Goal: Task Accomplishment & Management: Manage account settings

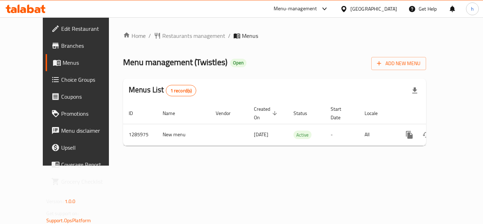
click at [61, 80] on span "Choice Groups" at bounding box center [89, 79] width 57 height 8
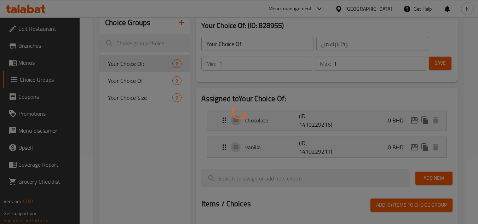
scroll to position [71, 0]
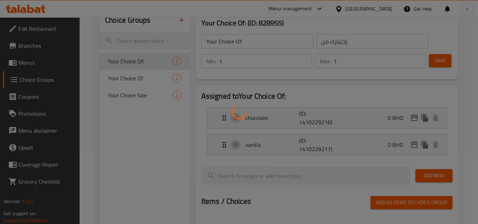
click at [170, 129] on div at bounding box center [239, 112] width 478 height 224
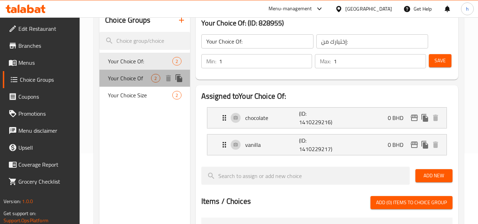
click at [150, 80] on span "Your Choice Of" at bounding box center [129, 78] width 43 height 8
type input "Your Choice Of"
type input "اختيارك ل"
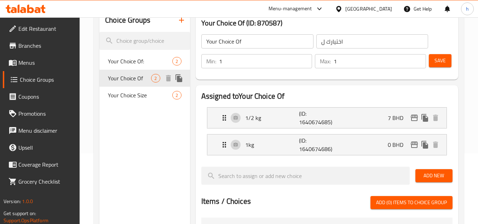
scroll to position [0, 0]
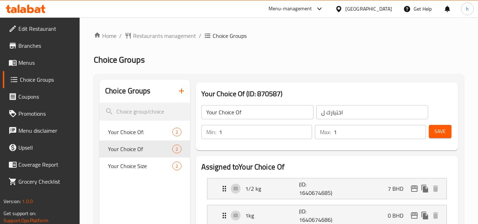
click at [381, 7] on div "Bahrain" at bounding box center [368, 9] width 47 height 8
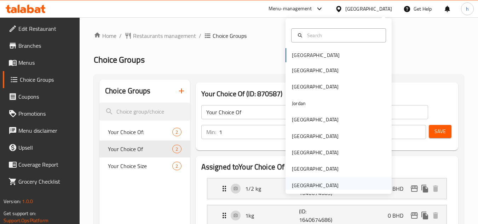
click at [315, 182] on div "[GEOGRAPHIC_DATA]" at bounding box center [315, 185] width 47 height 8
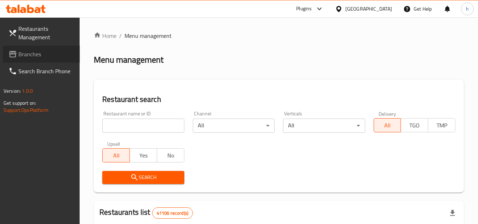
click at [36, 54] on span "Branches" at bounding box center [46, 54] width 56 height 8
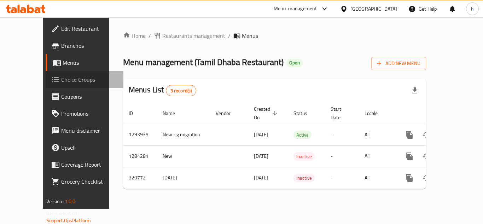
click at [61, 81] on span "Choice Groups" at bounding box center [89, 79] width 57 height 8
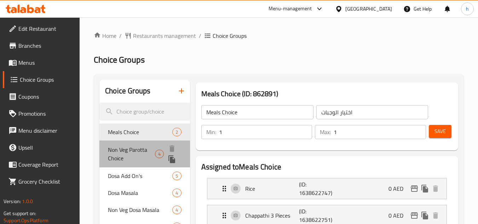
click at [135, 150] on span "Non Veg Parotta Choice" at bounding box center [131, 153] width 47 height 17
type input "Non Veg Parotta Choice"
type input "اختيار [PERSON_NAME]"
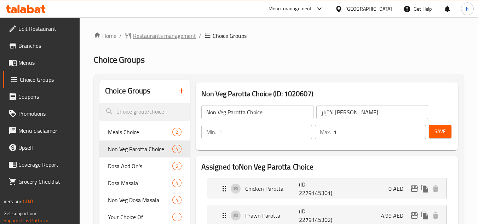
click at [150, 33] on span "Restaurants management" at bounding box center [164, 35] width 63 height 8
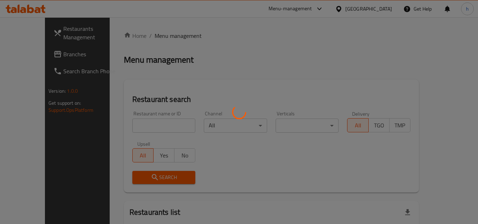
click at [28, 54] on div at bounding box center [239, 112] width 478 height 224
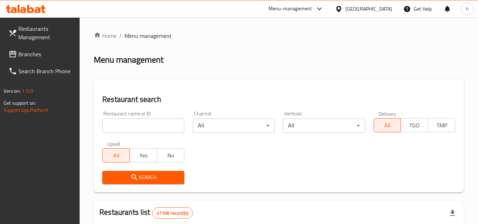
click at [35, 55] on span "Branches" at bounding box center [46, 54] width 56 height 8
